Goal: Transaction & Acquisition: Purchase product/service

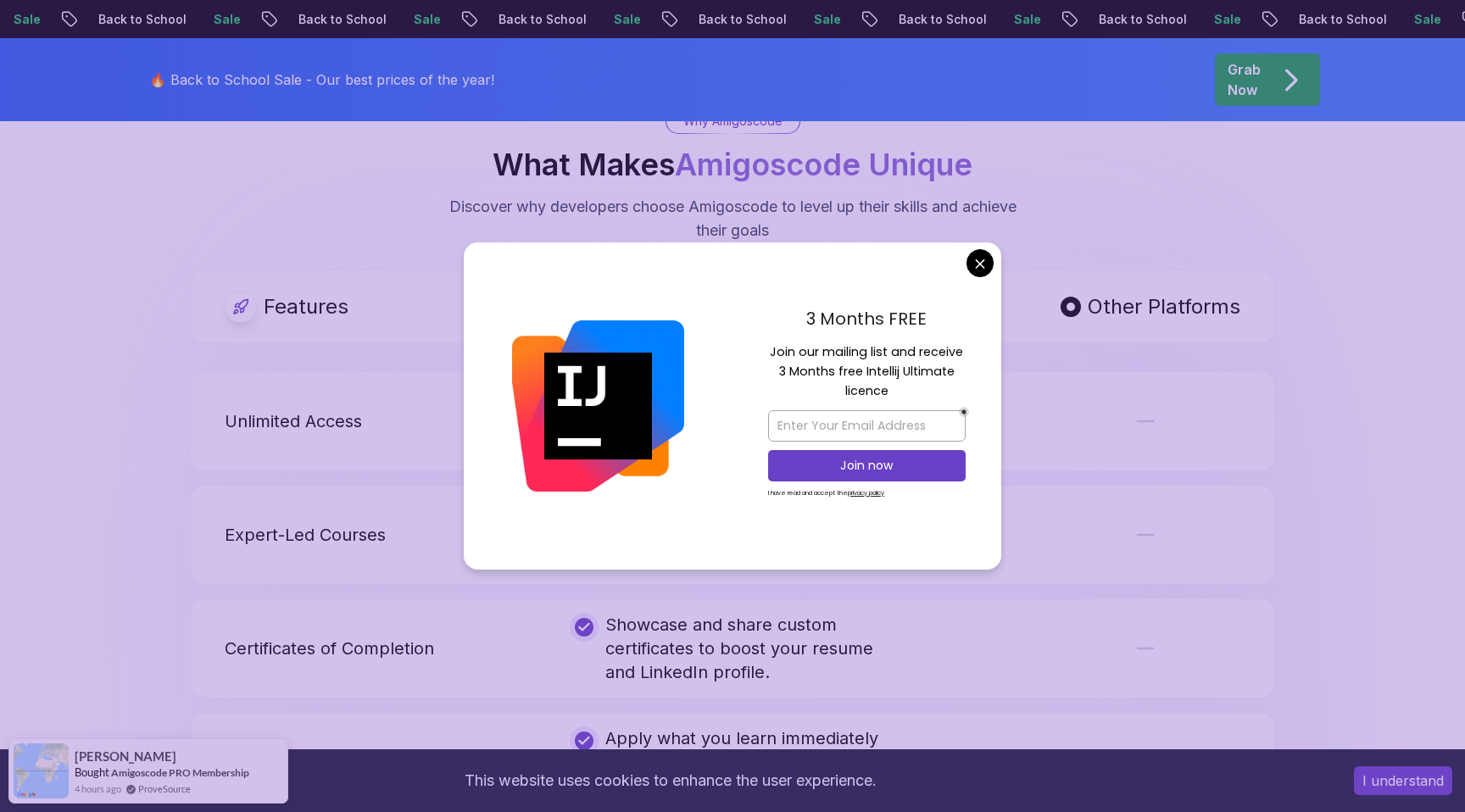
scroll to position [3174, 0]
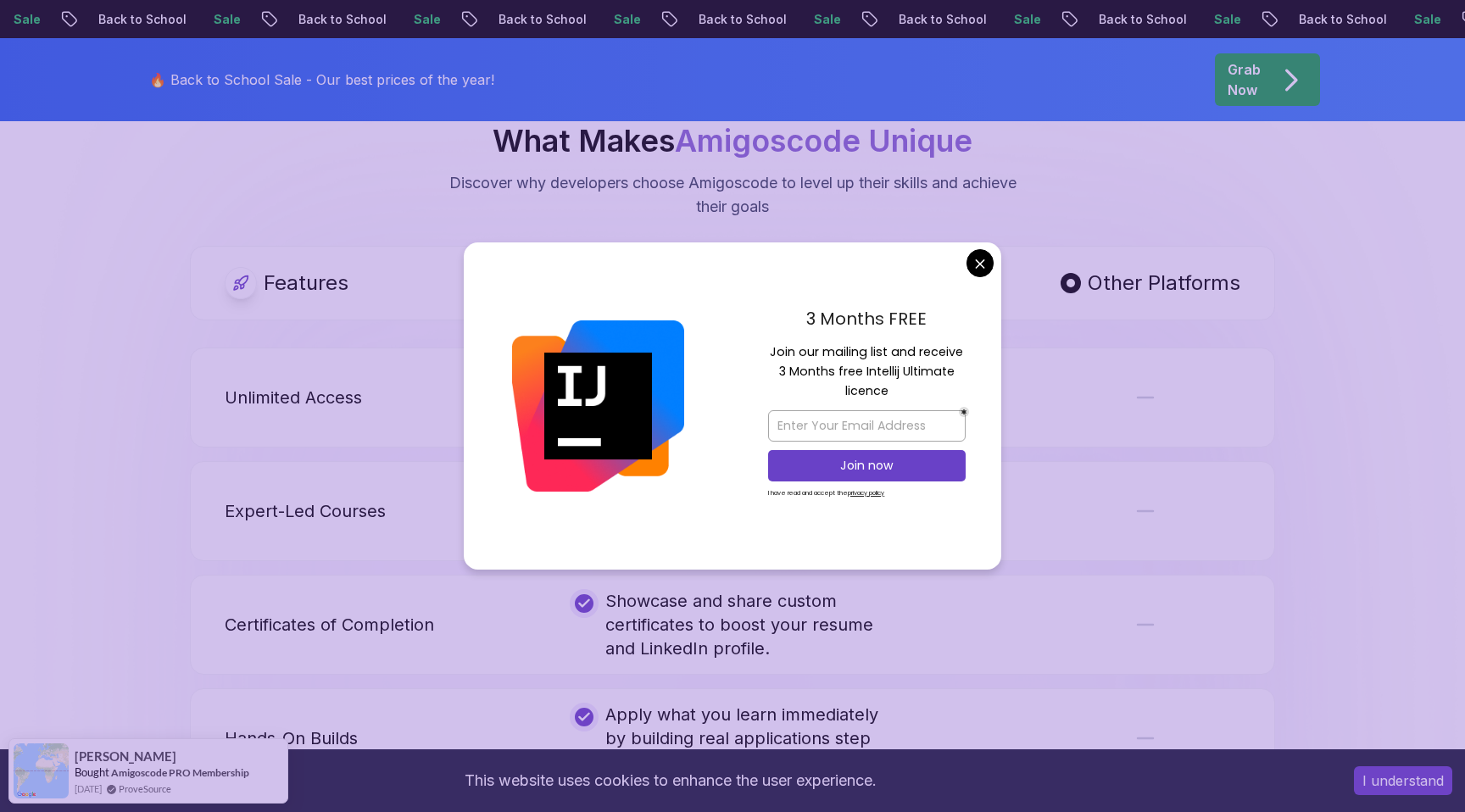
click at [932, 273] on div "3 Months FREE Join our mailing list and receive 3 Months free Intellij Ultimate…" at bounding box center [867, 406] width 269 height 328
click at [969, 263] on body "Sale Back to School Sale Back to School Sale Back to School Sale Back to School…" at bounding box center [732, 449] width 1465 height 7246
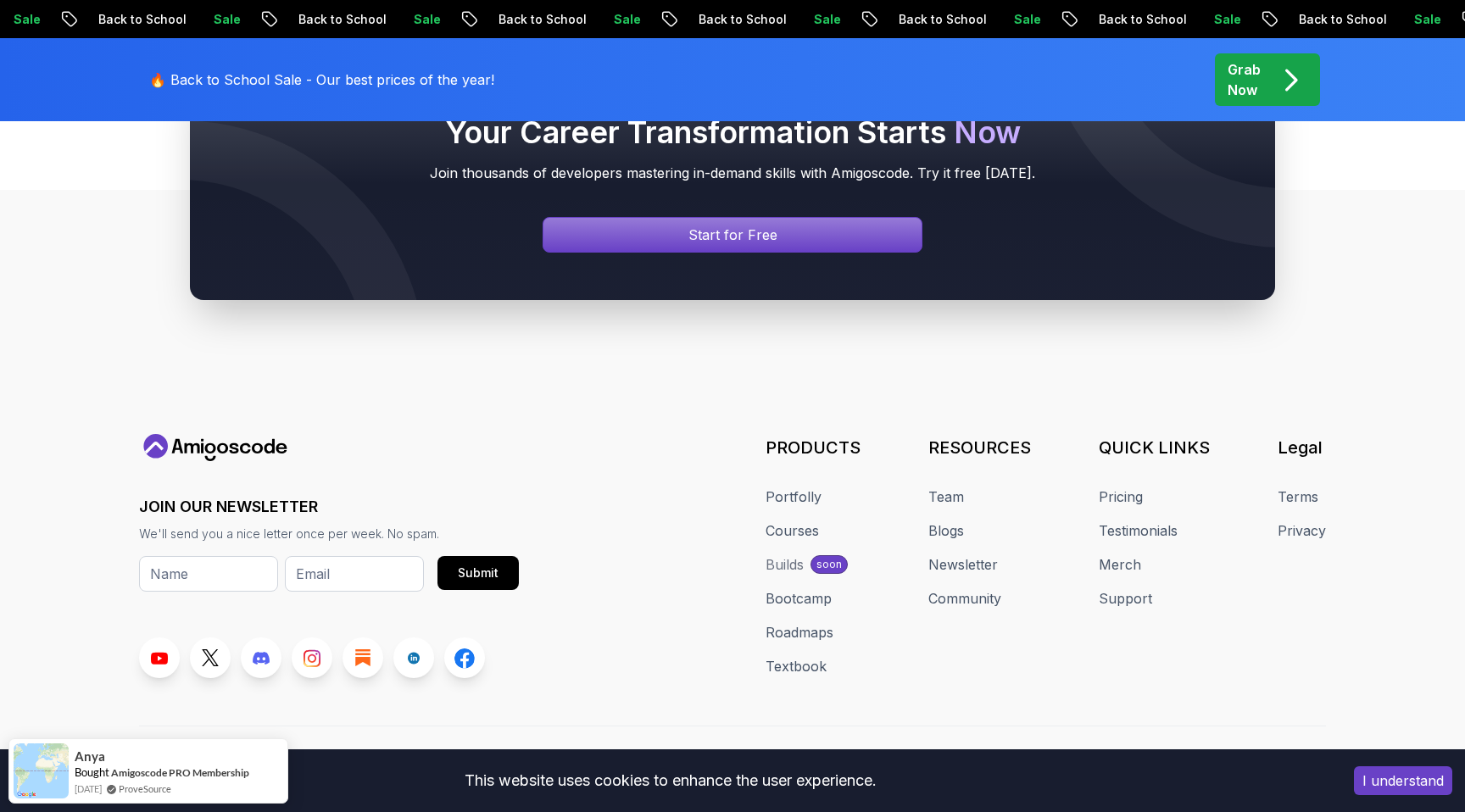
scroll to position [6410, 0]
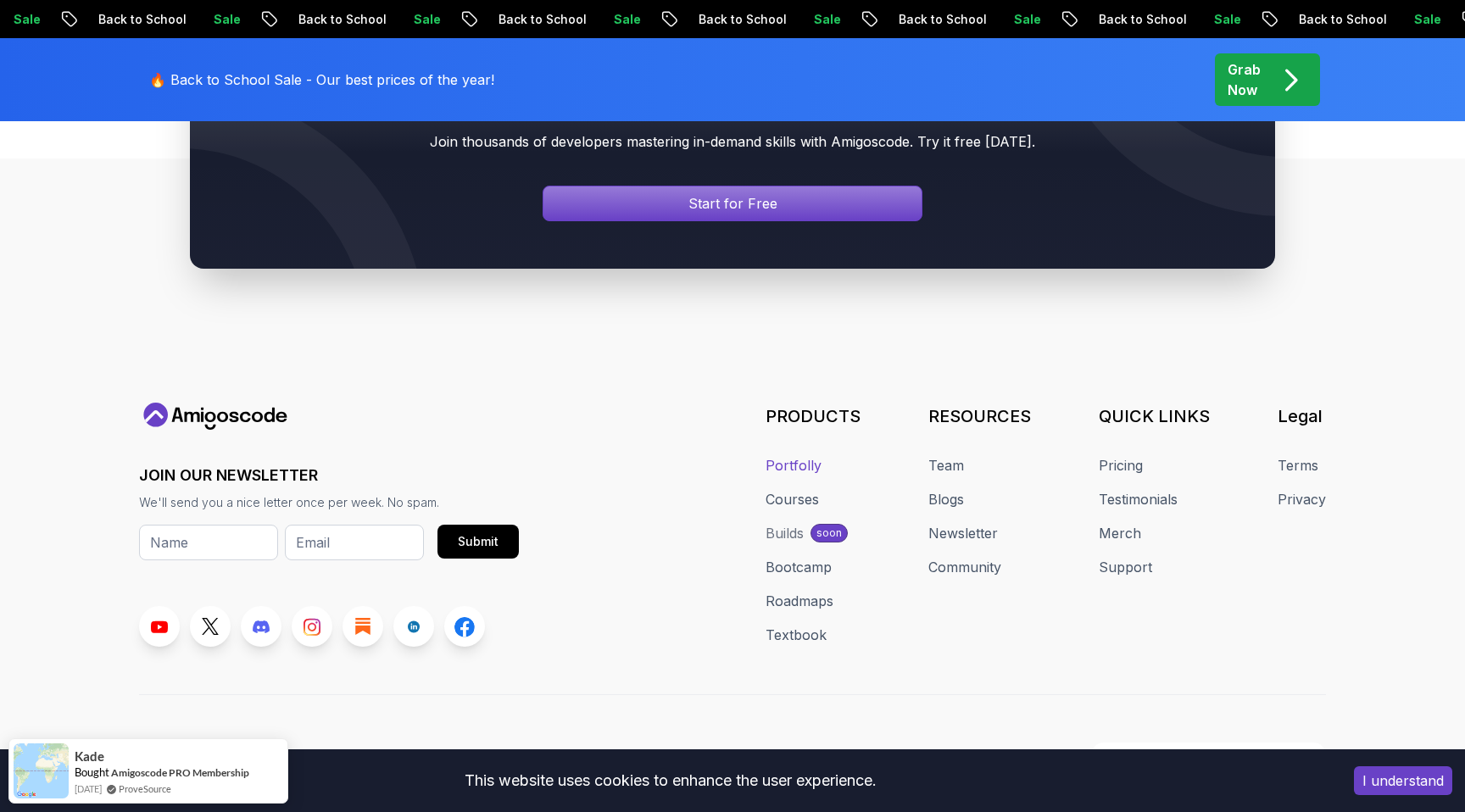
click at [808, 455] on link "Portfolly" at bounding box center [794, 465] width 56 height 21
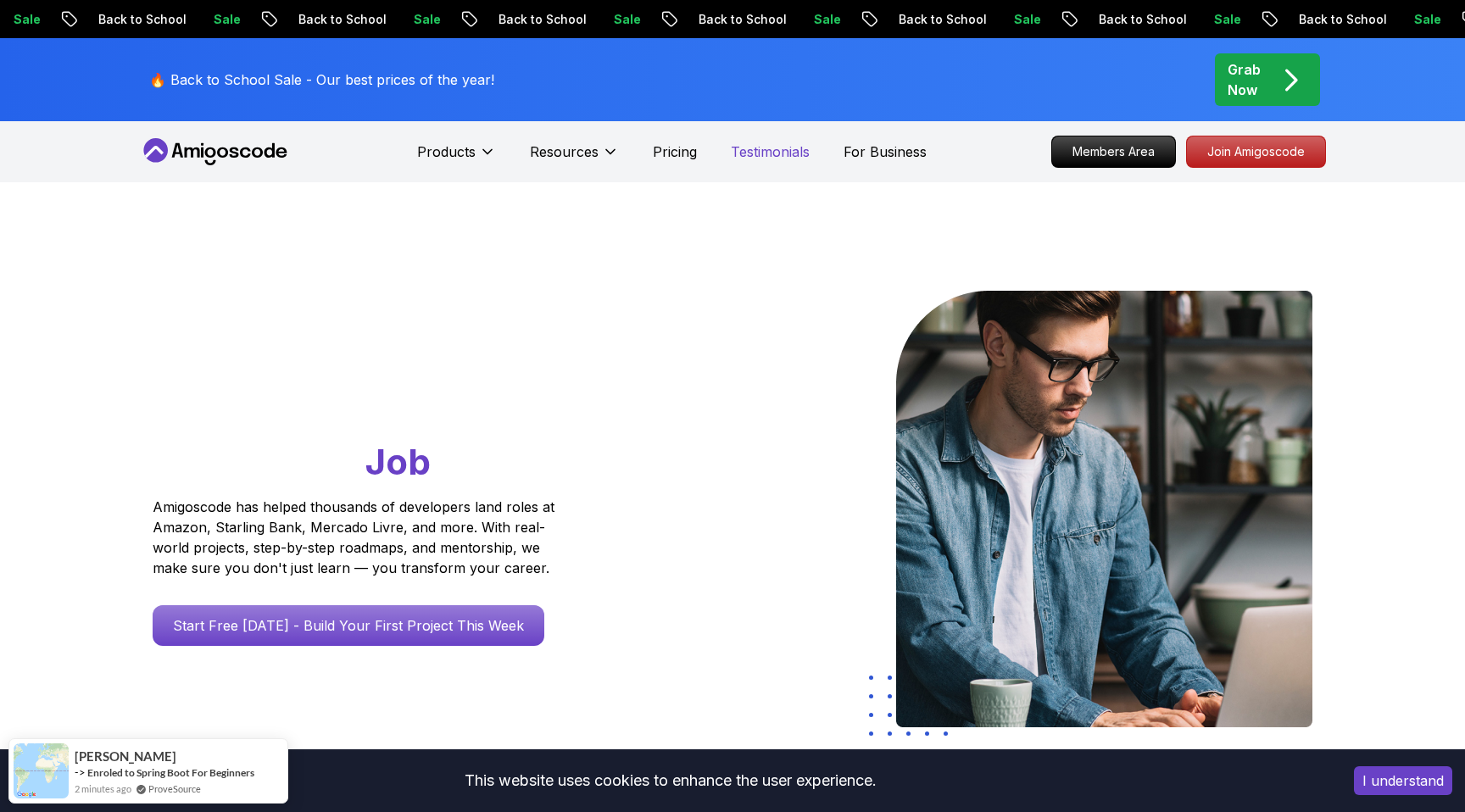
click at [797, 142] on p "Testimonials" at bounding box center [770, 151] width 79 height 21
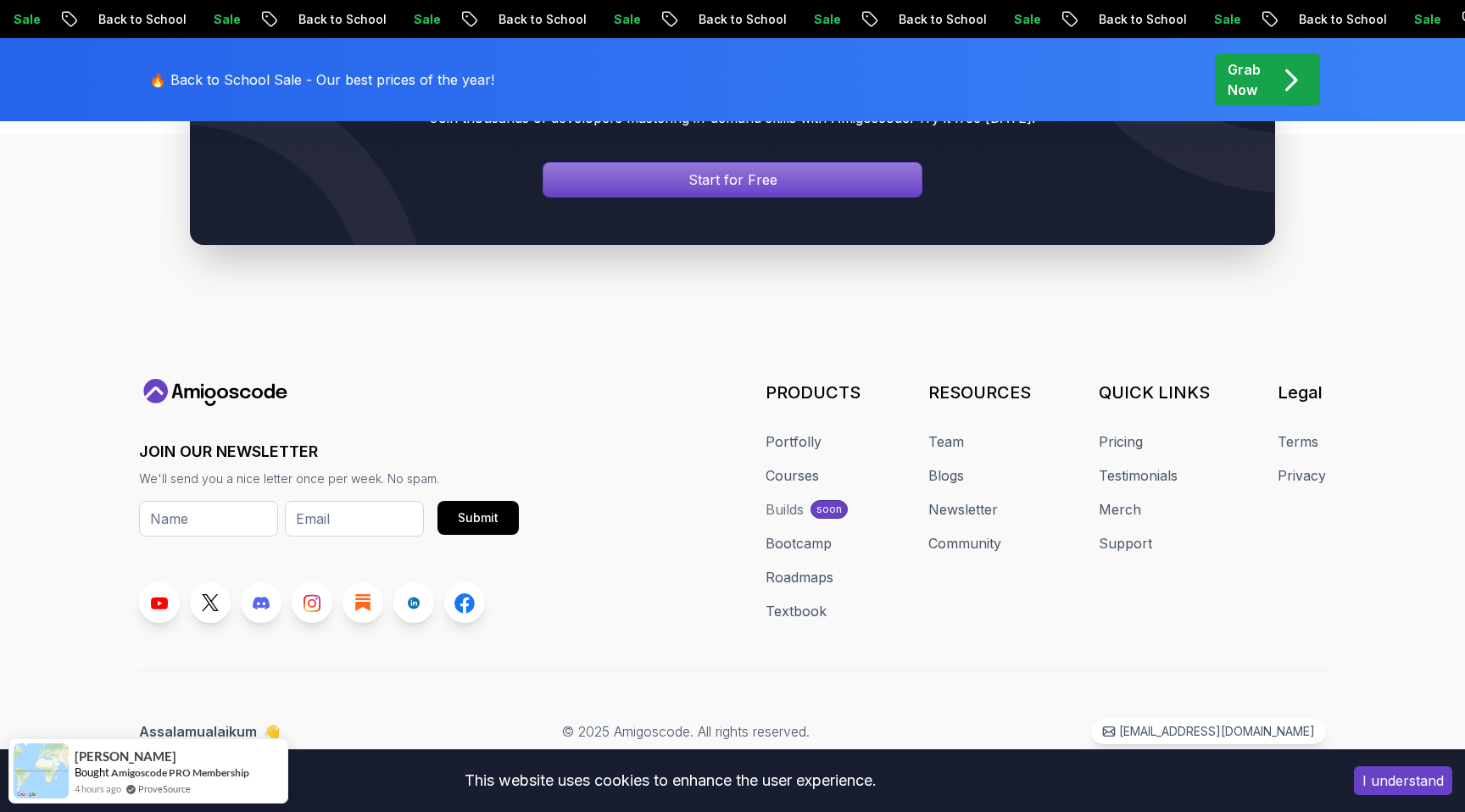
scroll to position [2084, 0]
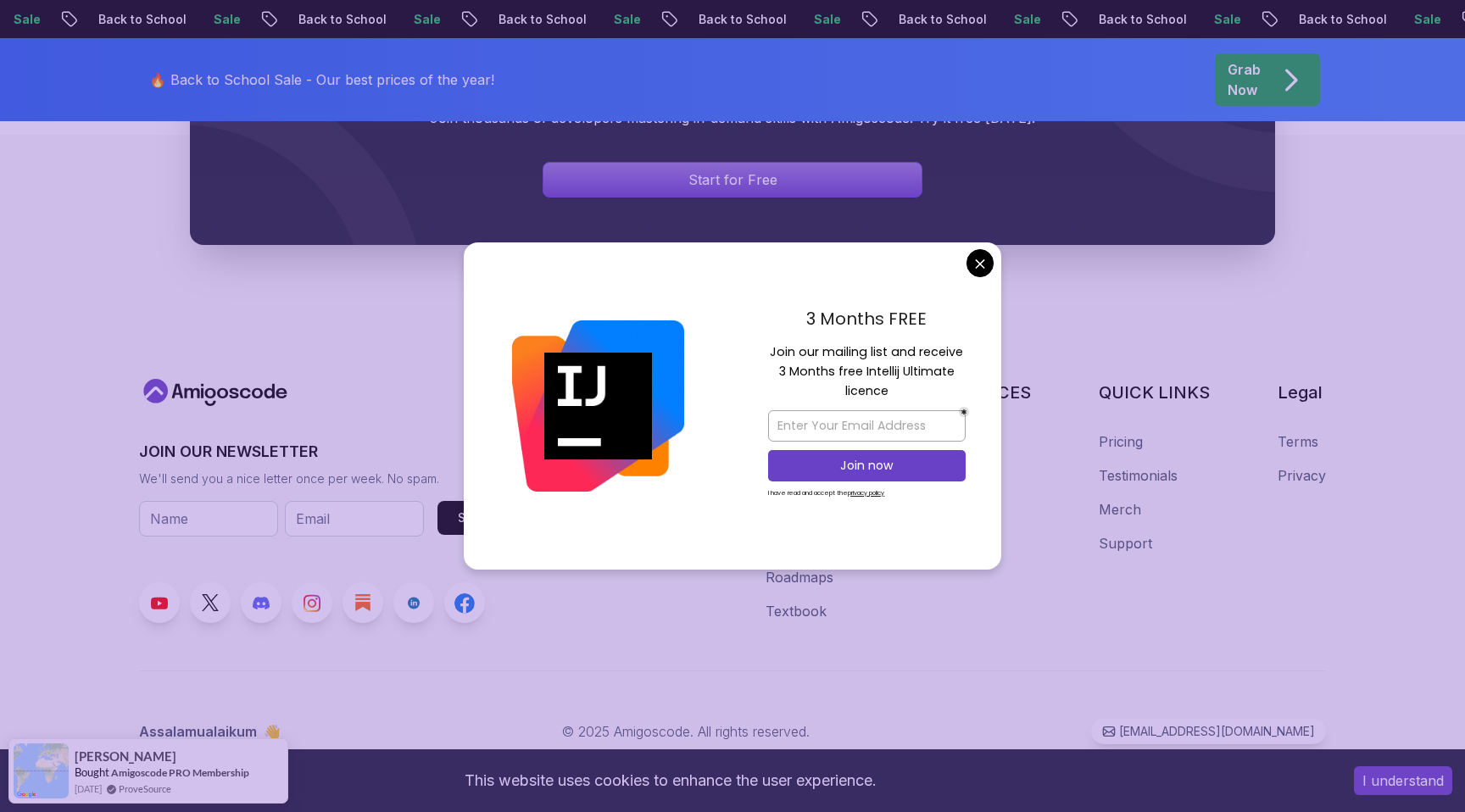
click at [975, 273] on body "Sale Back to School Sale Back to School Sale Back to School Sale Back to School…" at bounding box center [732, 129] width 1465 height 1365
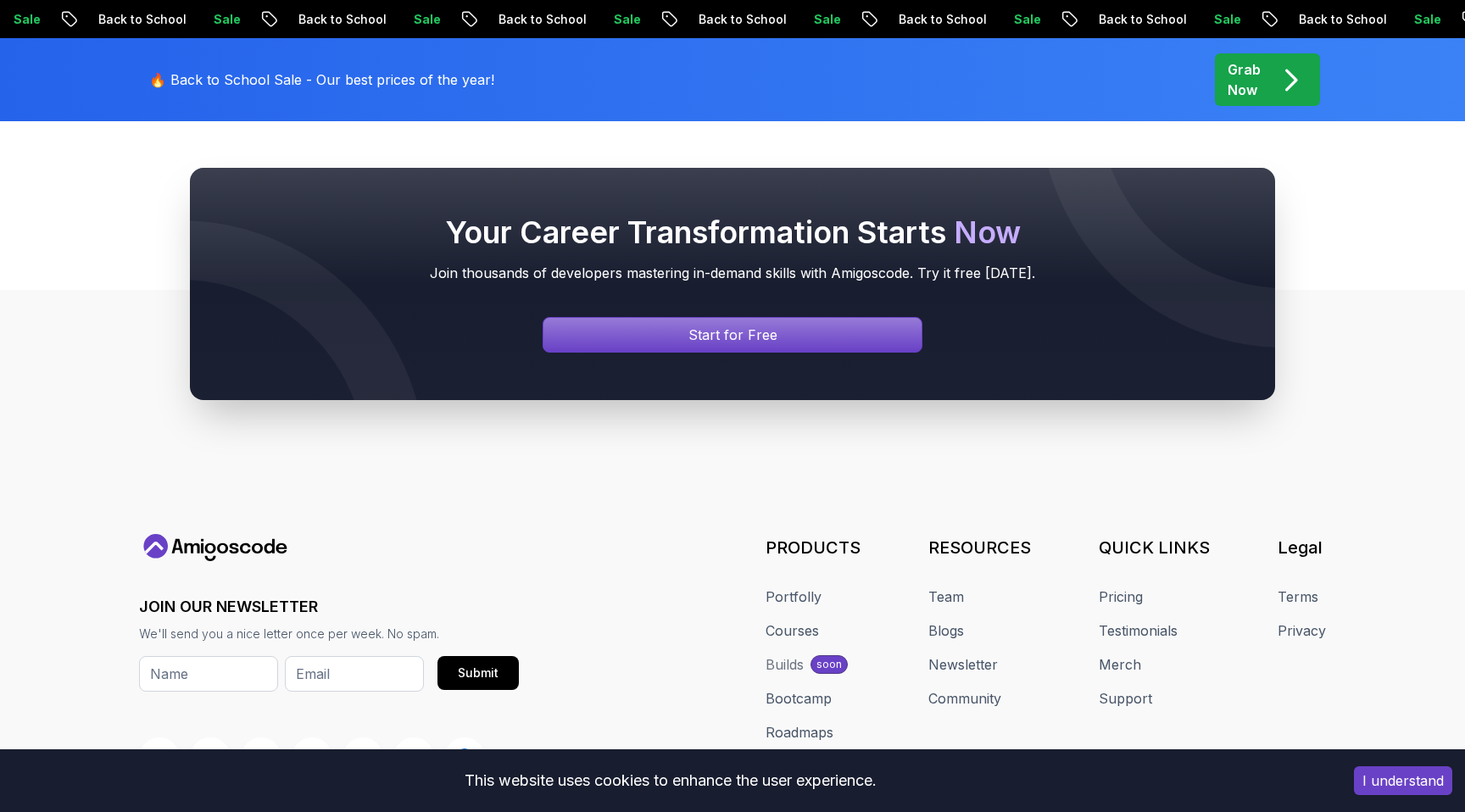
scroll to position [0, 0]
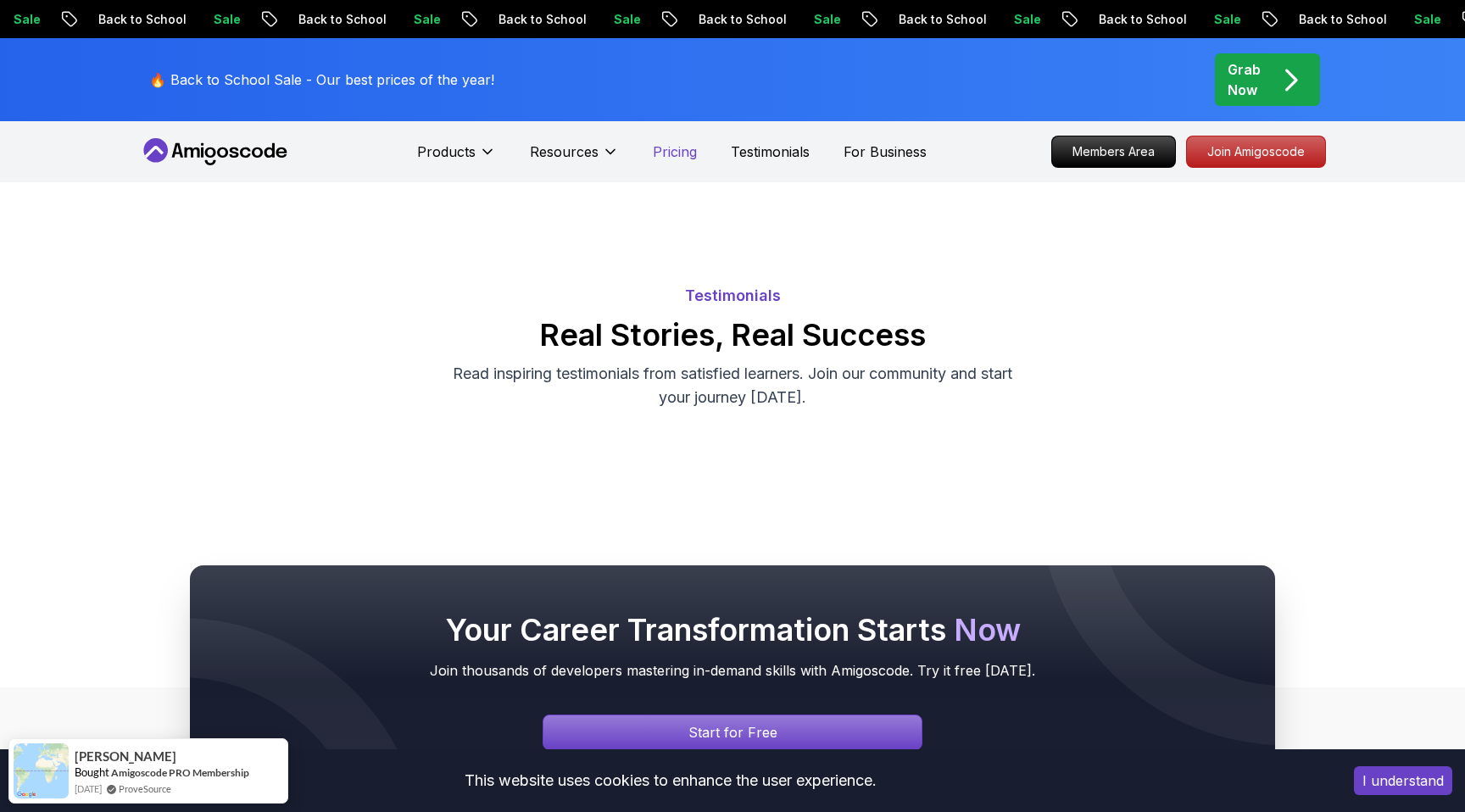
click at [667, 148] on p "Pricing" at bounding box center [674, 151] width 44 height 21
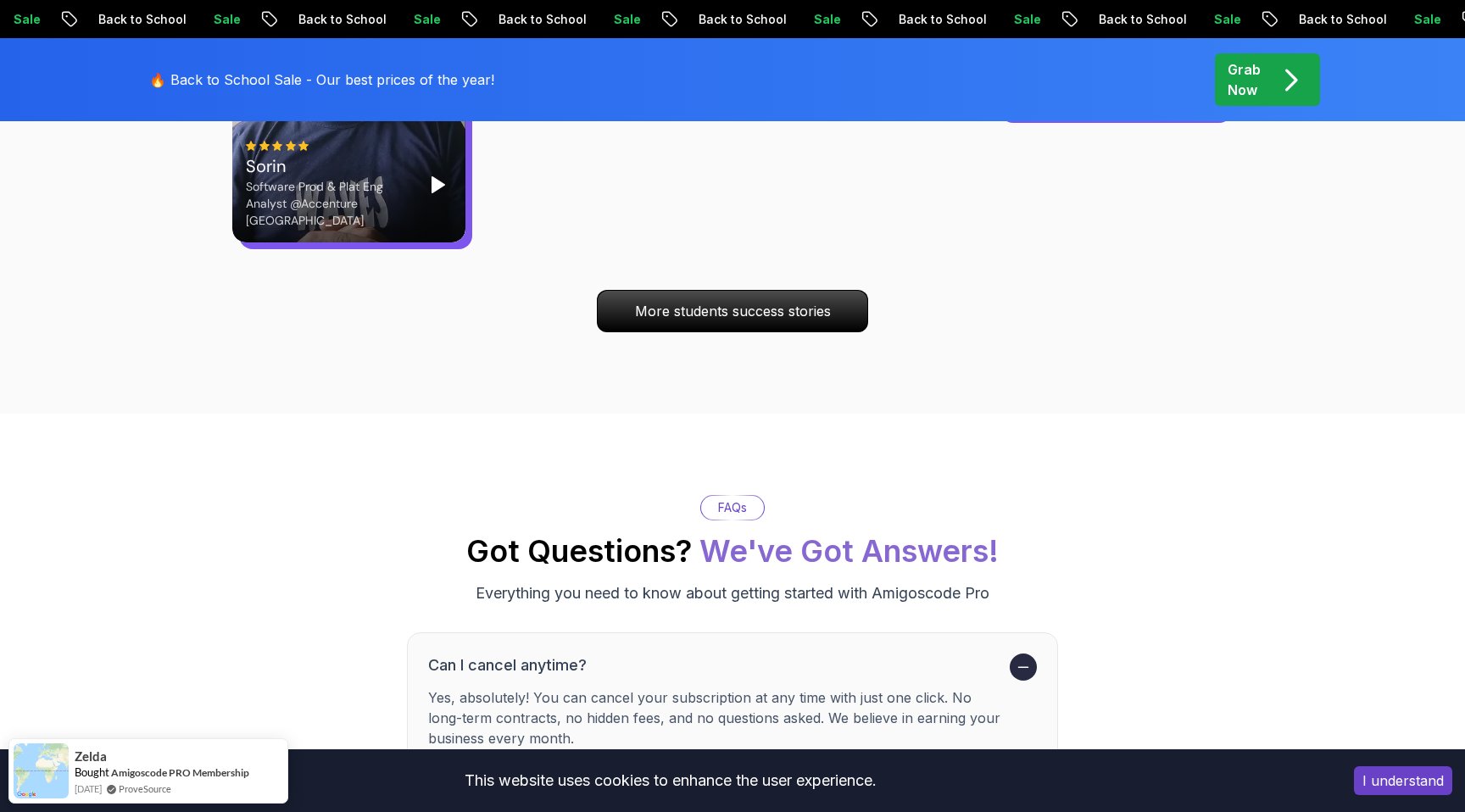
scroll to position [5623, 0]
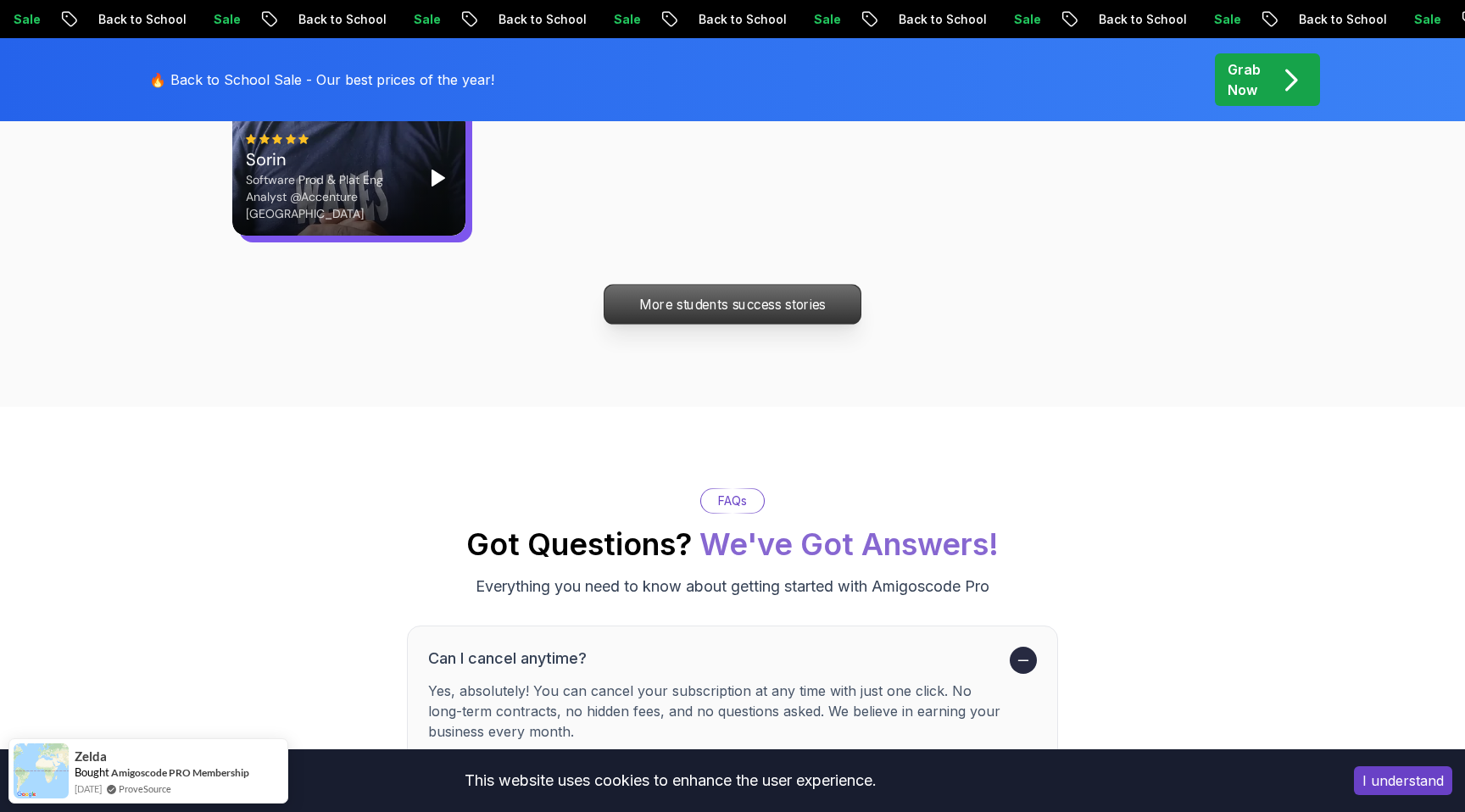
click at [671, 285] on p "More students success stories" at bounding box center [732, 305] width 256 height 39
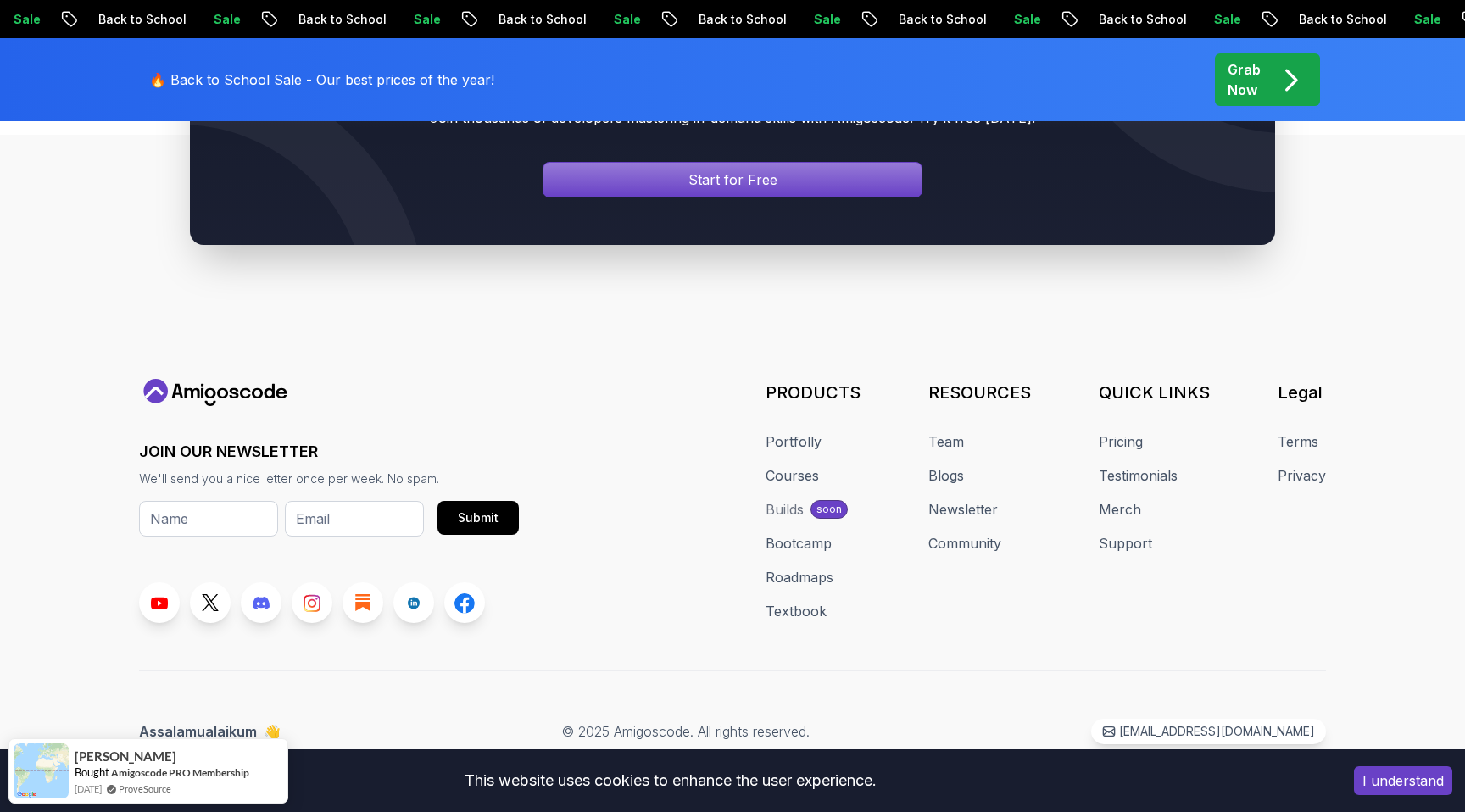
scroll to position [9613, 0]
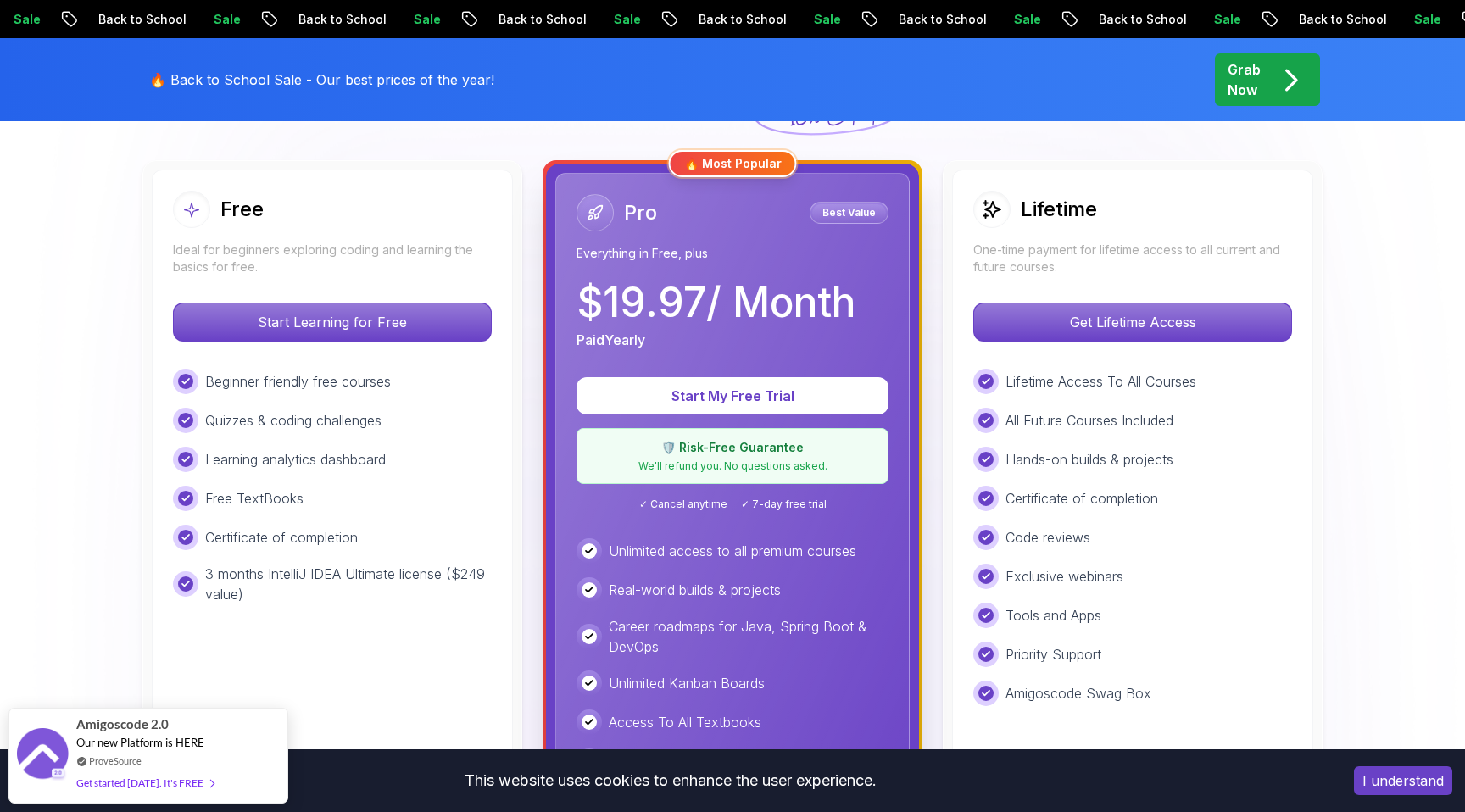
scroll to position [467, 0]
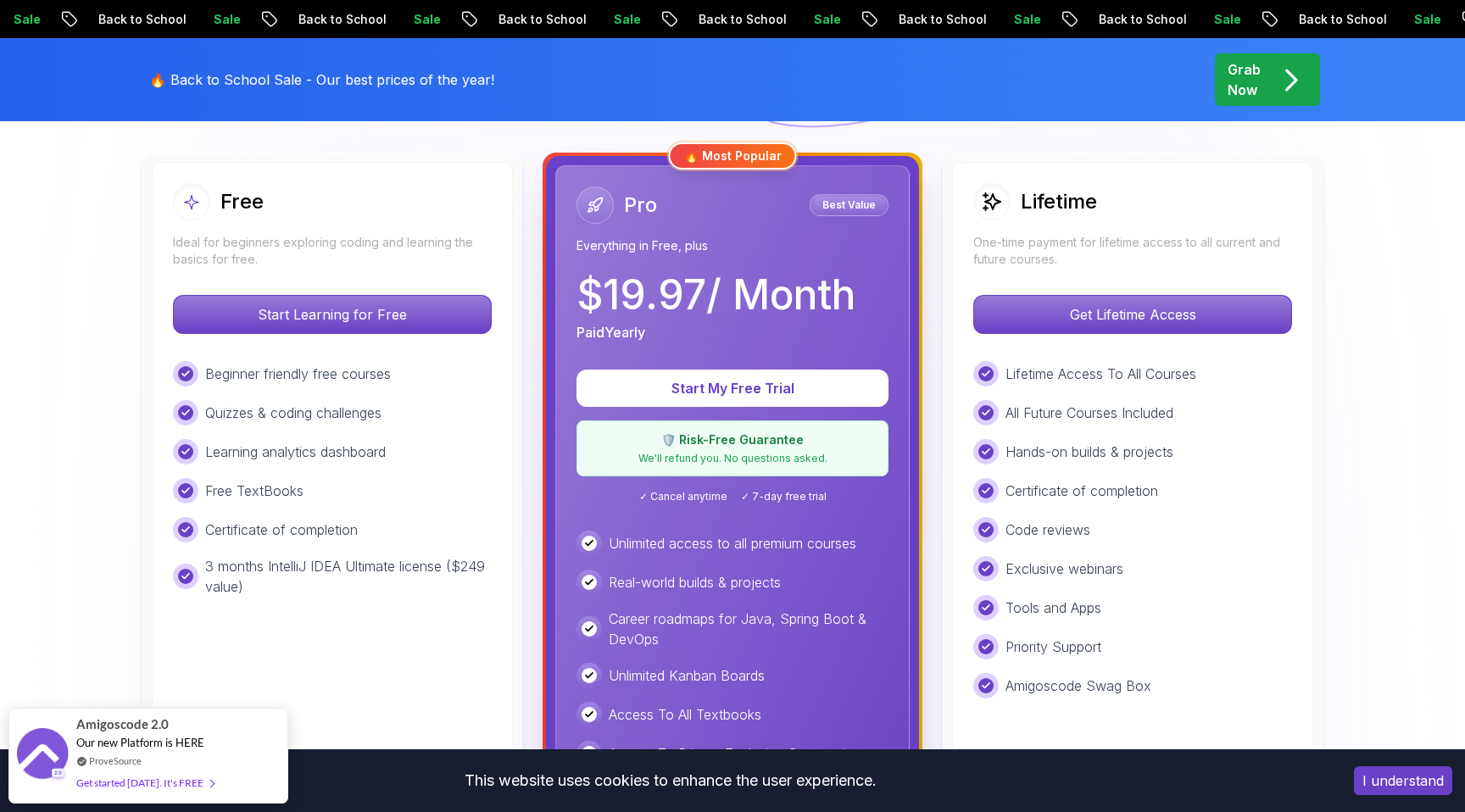
click at [291, 372] on p "Beginner friendly free courses" at bounding box center [298, 373] width 186 height 21
click at [291, 436] on div "Beginner friendly free courses Quizzes & coding challenges Learning analytics d…" at bounding box center [332, 479] width 319 height 236
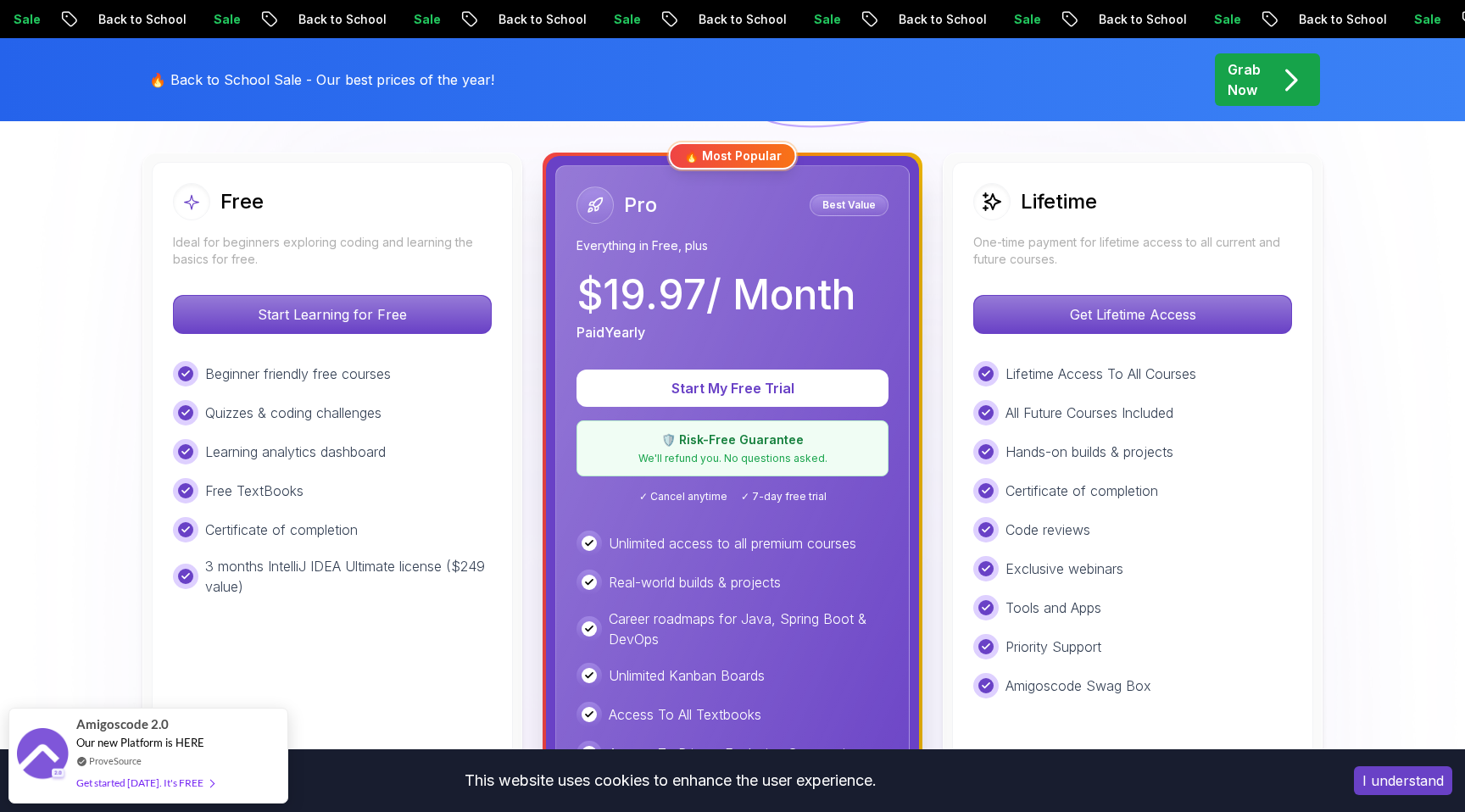
click at [291, 436] on div "Beginner friendly free courses Quizzes & coding challenges Learning analytics d…" at bounding box center [332, 479] width 319 height 236
click at [276, 496] on p "Free TextBooks" at bounding box center [255, 490] width 99 height 21
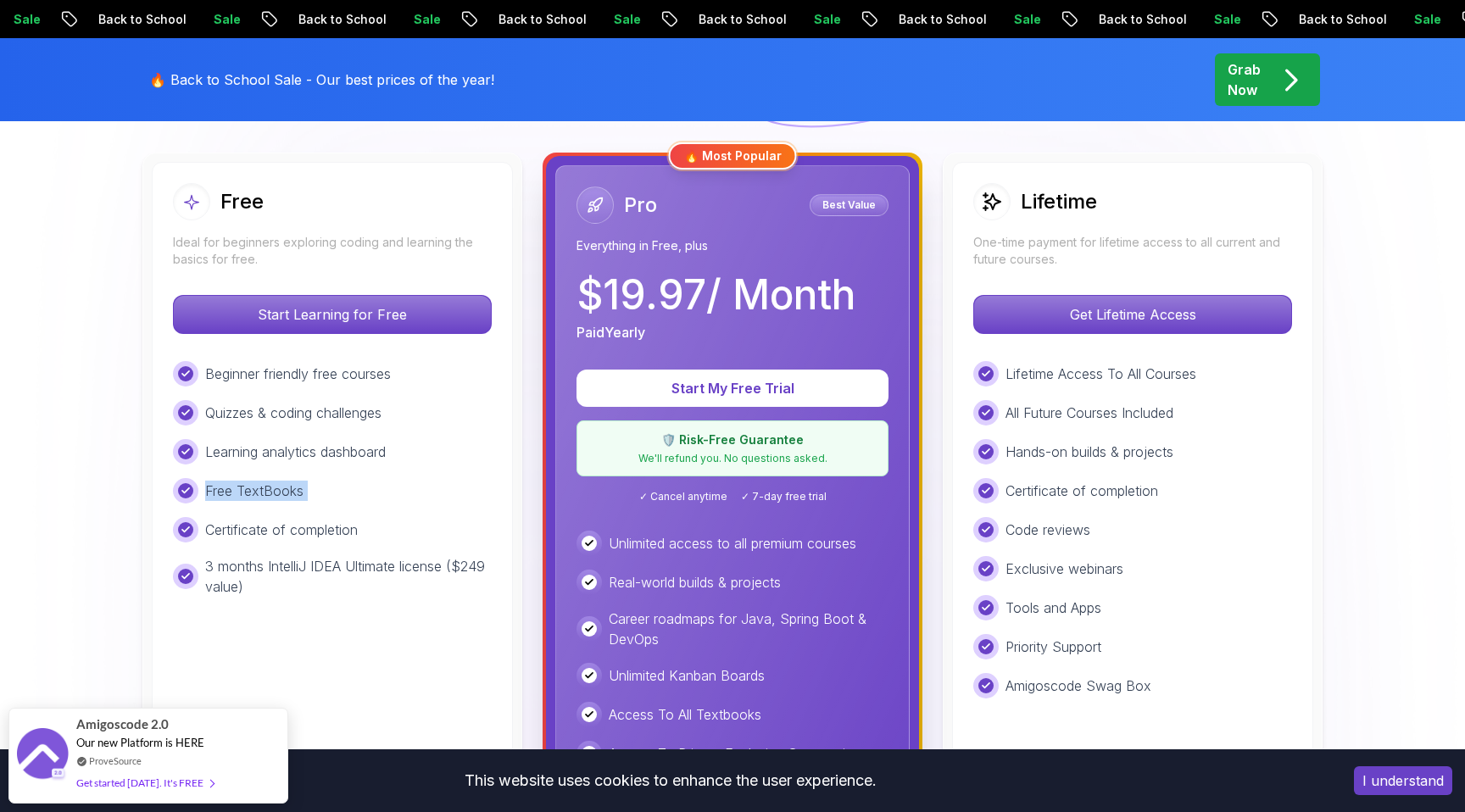
click at [279, 537] on p "Certificate of completion" at bounding box center [281, 529] width 153 height 21
click at [283, 577] on p "3 months IntelliJ IDEA Ultimate license ($249 value)" at bounding box center [348, 575] width 286 height 40
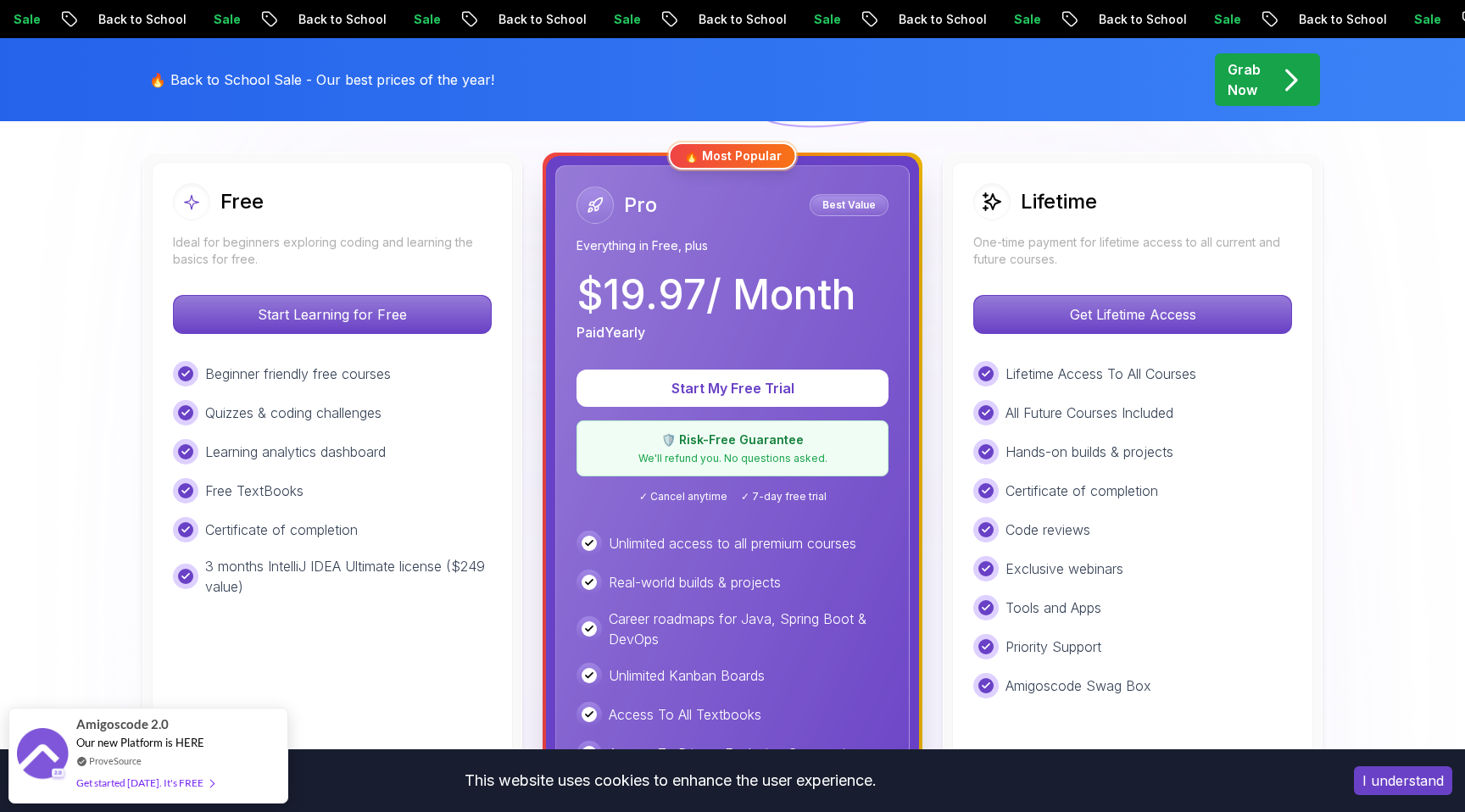
click at [279, 565] on p "3 months IntelliJ IDEA Ultimate license ($249 value)" at bounding box center [348, 575] width 286 height 40
click at [300, 627] on div "Free Ideal for beginners exploring coding and learning the basics for free. Sta…" at bounding box center [333, 554] width 361 height 784
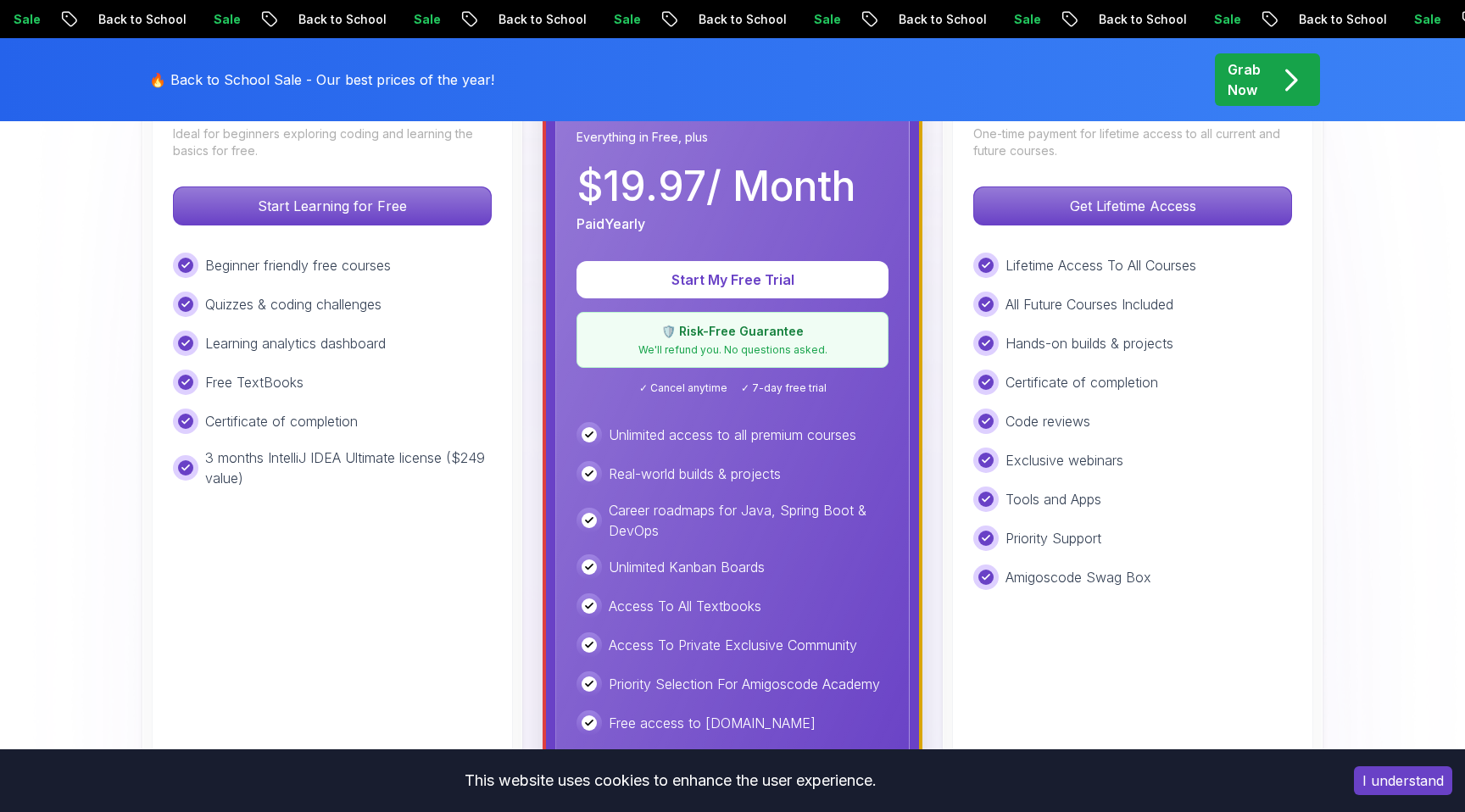
scroll to position [559, 0]
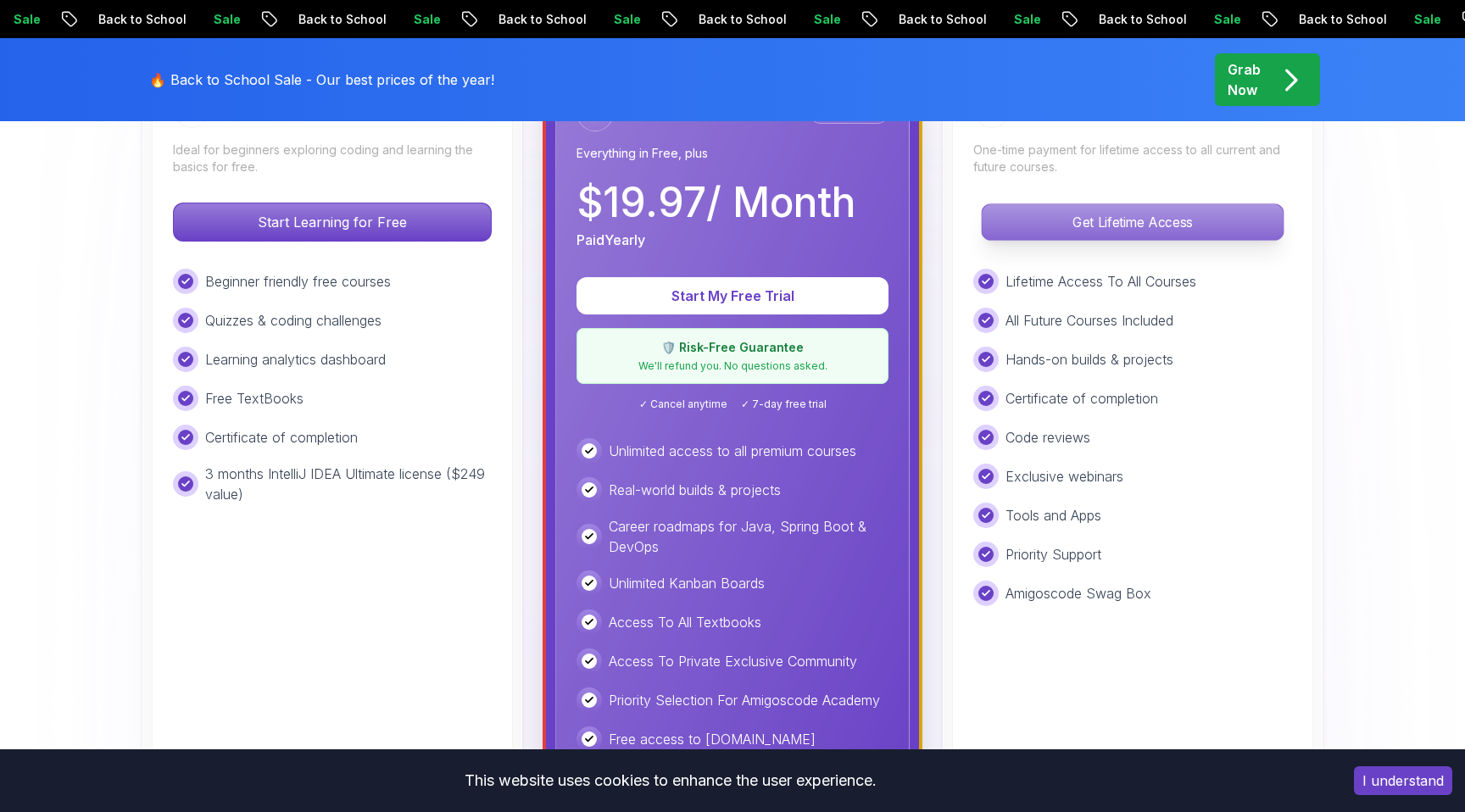
click at [1118, 220] on p "Get Lifetime Access" at bounding box center [1132, 222] width 301 height 36
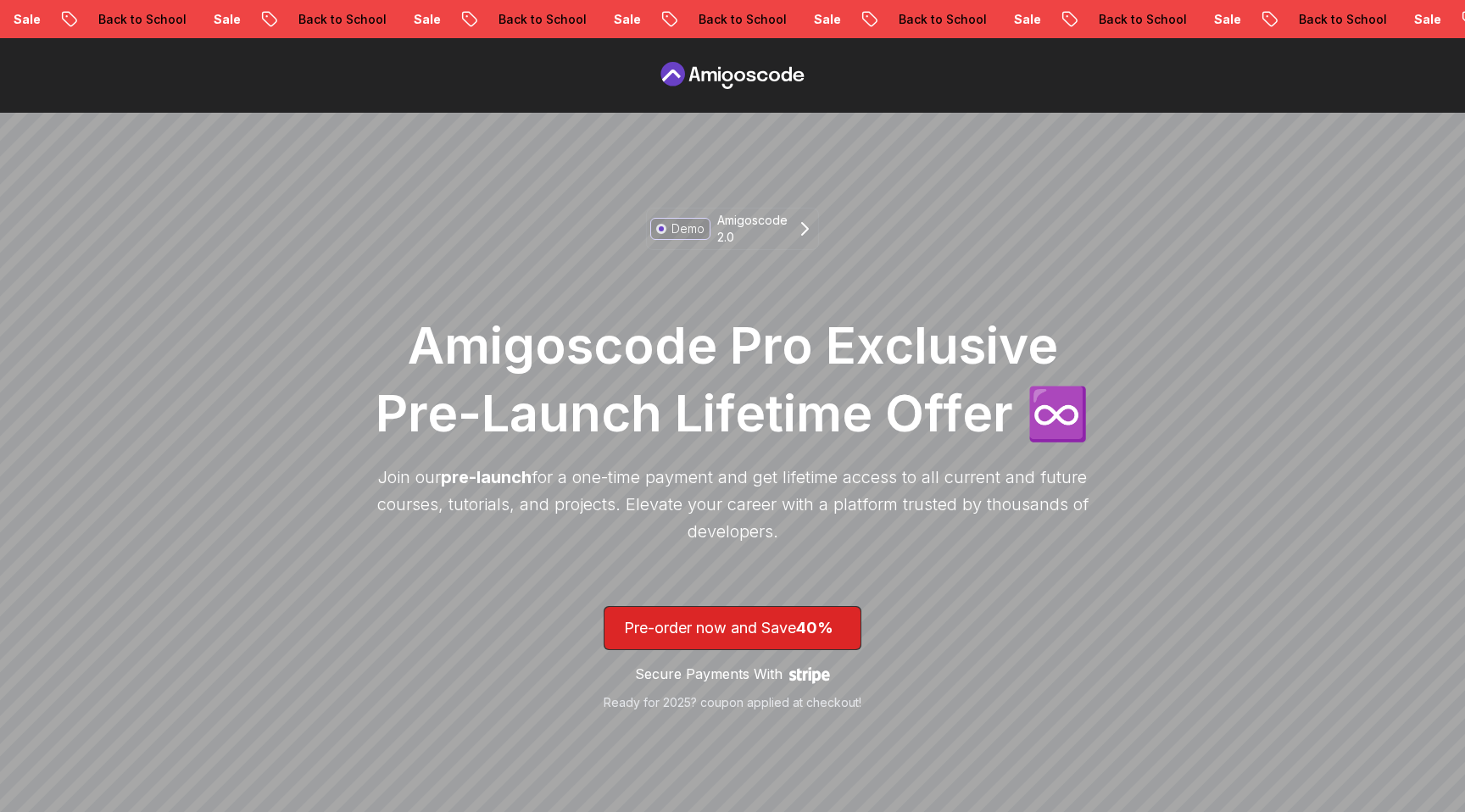
click at [720, 81] on icon at bounding box center [732, 75] width 153 height 27
